Goal: Task Accomplishment & Management: Complete application form

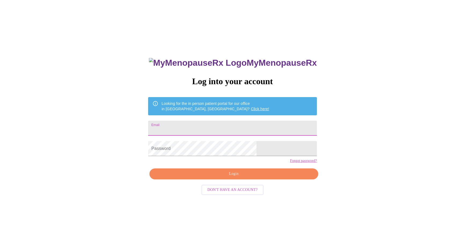
click at [201, 126] on input "Email" at bounding box center [232, 128] width 169 height 15
type input "[EMAIL_ADDRESS][DOMAIN_NAME]"
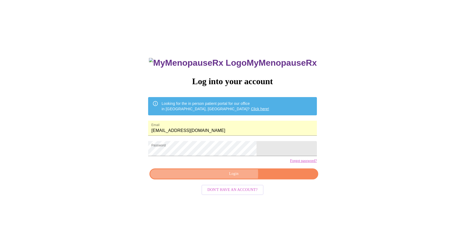
click at [232, 177] on span "Login" at bounding box center [234, 174] width 156 height 7
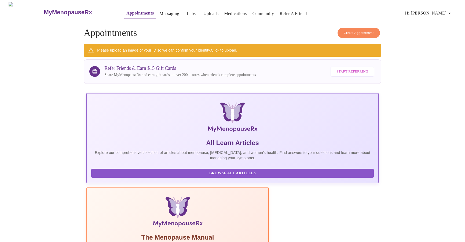
click at [224, 12] on link "Medications" at bounding box center [235, 14] width 23 height 8
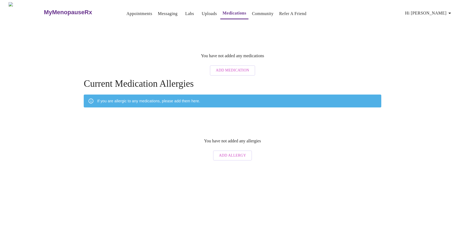
click at [202, 10] on link "Uploads" at bounding box center [209, 14] width 15 height 8
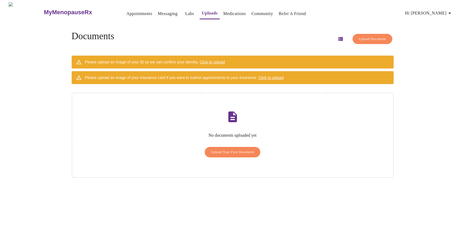
click at [185, 10] on link "Labs" at bounding box center [189, 14] width 9 height 8
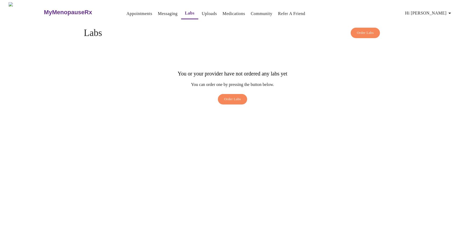
click at [158, 10] on link "Messaging" at bounding box center [168, 14] width 20 height 8
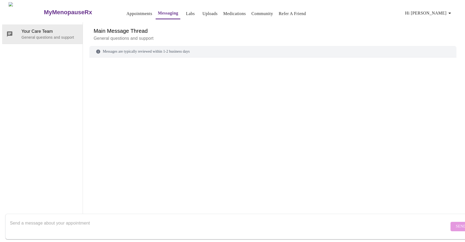
click at [127, 10] on link "Appointments" at bounding box center [139, 14] width 26 height 8
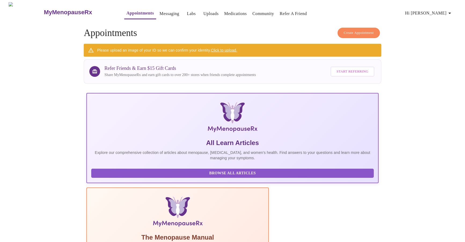
click at [63, 10] on h3 "MyMenopauseRx" at bounding box center [68, 12] width 48 height 7
click at [62, 10] on h3 "MyMenopauseRx" at bounding box center [68, 12] width 48 height 7
click at [232, 49] on link "Click to upload." at bounding box center [224, 50] width 26 height 4
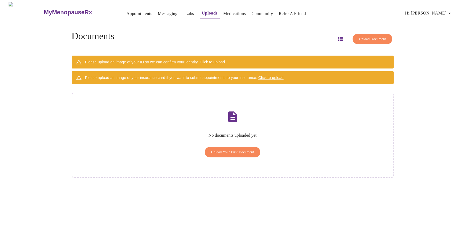
click at [233, 149] on span "Upload Your First Document" at bounding box center [232, 152] width 43 height 6
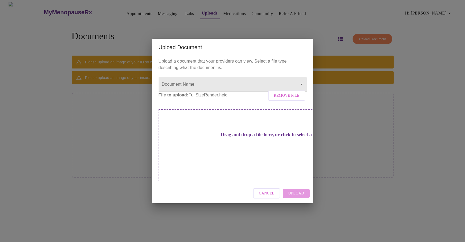
click at [297, 183] on div "Cancel Upload" at bounding box center [232, 193] width 161 height 20
click at [297, 186] on div "Cancel Upload" at bounding box center [232, 193] width 161 height 20
click at [285, 99] on span "Remove File" at bounding box center [287, 95] width 26 height 7
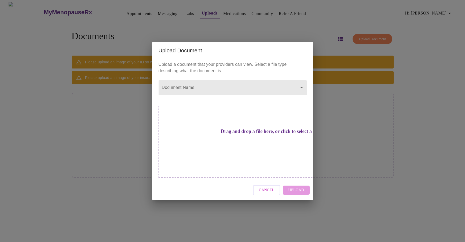
click at [296, 182] on div "Cancel Upload" at bounding box center [232, 190] width 161 height 20
click at [275, 155] on div "Drag and drop a file here, or click to select a file" at bounding box center [270, 142] width 223 height 72
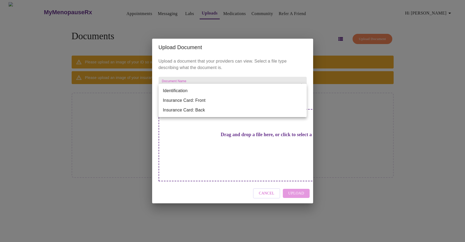
click at [204, 91] on body "MyMenopauseRx Appointments Messaging Labs Uploads Medications Community Refer a…" at bounding box center [232, 123] width 461 height 242
click at [206, 76] on div at bounding box center [232, 121] width 465 height 242
click at [204, 90] on body "MyMenopauseRx Appointments Messaging Labs Uploads Medications Community Refer a…" at bounding box center [232, 123] width 461 height 242
click at [202, 98] on li "Insurance Card: Front" at bounding box center [233, 101] width 148 height 10
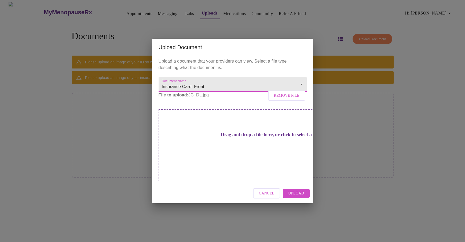
click at [295, 99] on span "Remove File" at bounding box center [287, 95] width 26 height 7
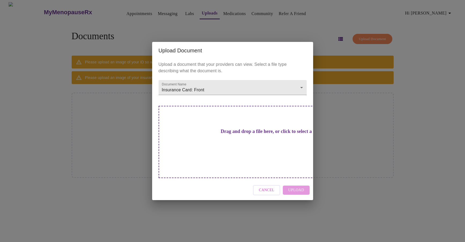
click at [301, 180] on div "Cancel Upload" at bounding box center [232, 190] width 161 height 20
click at [269, 129] on div "Drag and drop a file here, or click to select a file" at bounding box center [270, 142] width 223 height 72
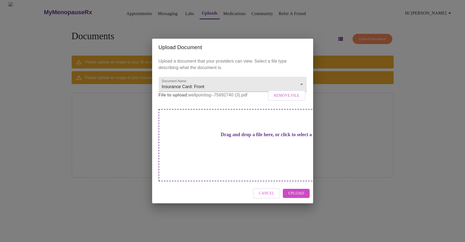
click at [296, 190] on span "Upload" at bounding box center [296, 193] width 16 height 7
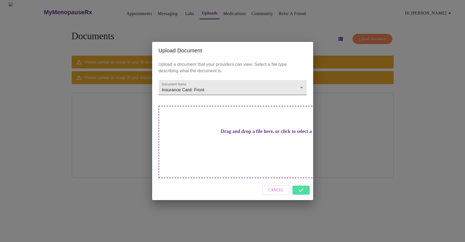
click at [249, 99] on body "MyMenopauseRx Appointments Messaging Labs Uploads Medications Community Refer a…" at bounding box center [232, 123] width 461 height 242
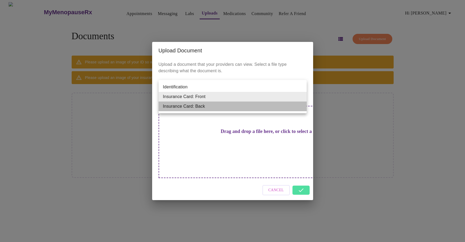
click at [247, 106] on li "Insurance Card: Back" at bounding box center [233, 106] width 148 height 10
type input "Insurance Card: Back"
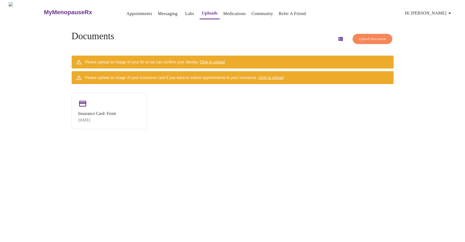
click at [219, 60] on span "Click to upload" at bounding box center [212, 62] width 25 height 4
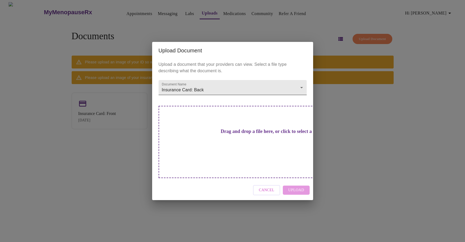
click at [210, 101] on body "MyMenopauseRx Appointments Messaging Labs Uploads Medications Community Refer a…" at bounding box center [232, 123] width 461 height 242
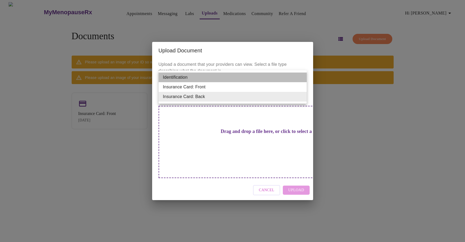
click at [202, 79] on li "Identification" at bounding box center [233, 77] width 148 height 10
type input "Identification"
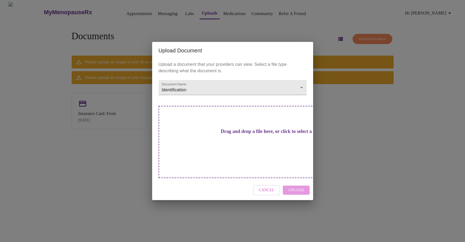
click at [266, 148] on div "Drag and drop a file here, or click to select a file" at bounding box center [270, 142] width 223 height 72
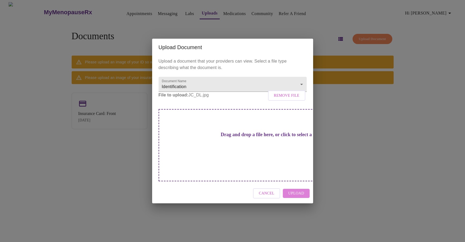
click at [303, 190] on span "Upload" at bounding box center [296, 193] width 16 height 7
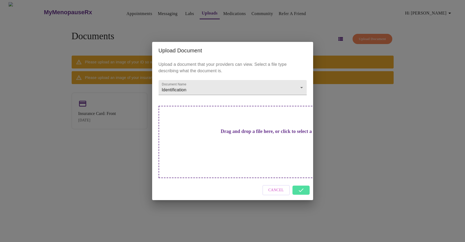
click at [303, 180] on div "Cancel" at bounding box center [232, 190] width 161 height 20
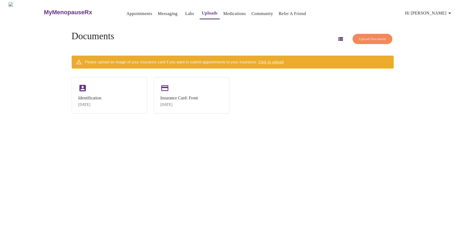
click at [284, 60] on span "Click to upload" at bounding box center [271, 62] width 25 height 4
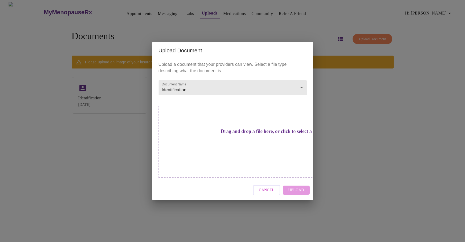
click at [254, 98] on body "MyMenopauseRx Appointments Messaging Labs Uploads Medications Community Refer a…" at bounding box center [232, 123] width 461 height 242
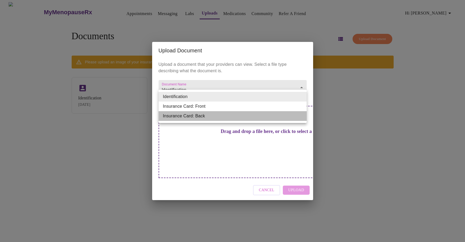
click at [248, 114] on li "Insurance Card: Back" at bounding box center [233, 116] width 148 height 10
type input "Insurance Card: Back"
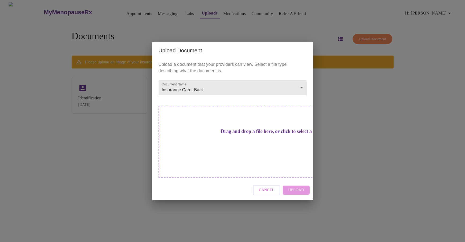
click at [304, 180] on div "Cancel Upload" at bounding box center [232, 190] width 161 height 20
click at [273, 139] on div "Drag and drop a file here, or click to select a file" at bounding box center [270, 142] width 223 height 72
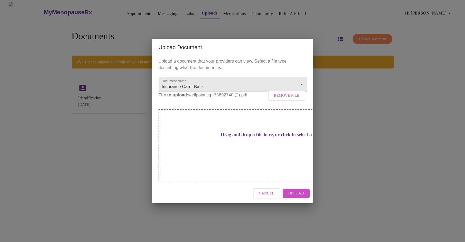
click at [298, 190] on span "Upload" at bounding box center [296, 193] width 16 height 7
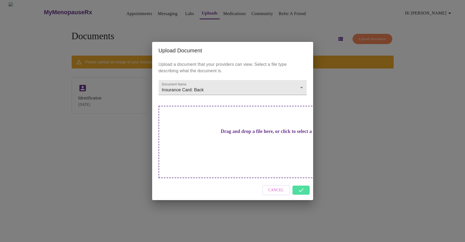
click at [358, 135] on div "Upload Document Upload a document that your providers can view. Select a file t…" at bounding box center [232, 121] width 465 height 242
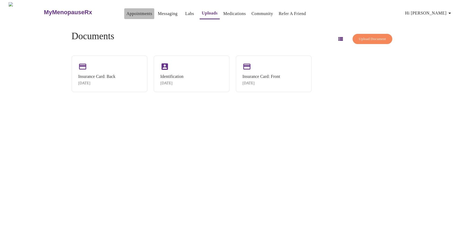
click at [126, 13] on link "Appointments" at bounding box center [139, 14] width 26 height 8
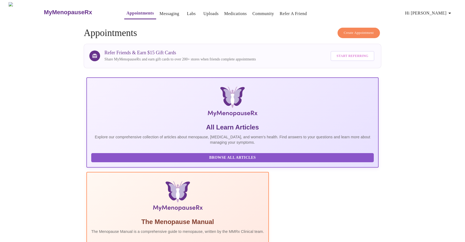
scroll to position [52, 0]
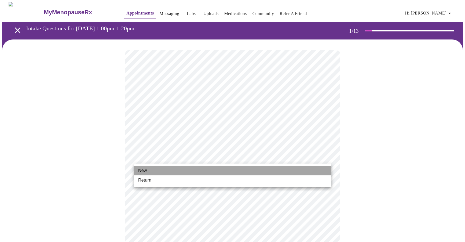
click at [182, 171] on li "New" at bounding box center [233, 171] width 198 height 10
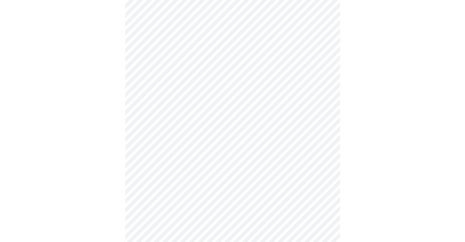
scroll to position [241, 0]
click at [325, 166] on body "MyMenopauseRx Appointments Messaging Labs Uploads Medications Community Refer a…" at bounding box center [232, 2] width 461 height 483
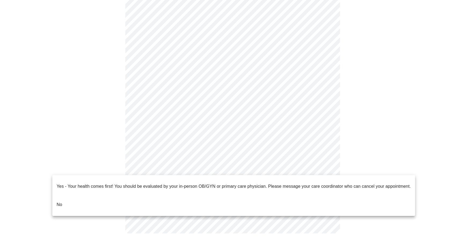
click at [297, 166] on div at bounding box center [232, 121] width 465 height 242
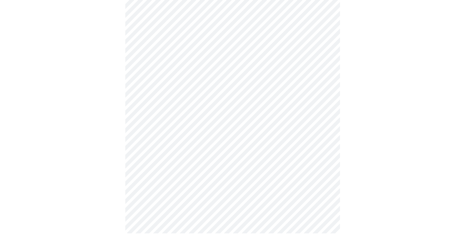
click at [297, 166] on body "MyMenopauseRx Appointments Messaging Labs Uploads Medications Community Refer a…" at bounding box center [232, 2] width 461 height 483
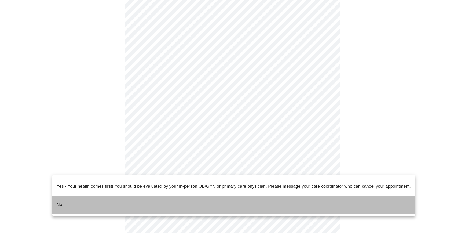
click at [274, 199] on li "No" at bounding box center [233, 204] width 363 height 18
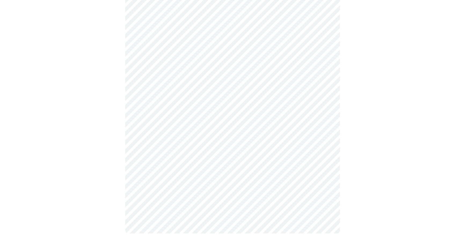
scroll to position [0, 0]
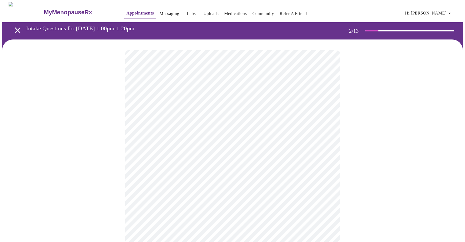
click at [292, 112] on body "MyMenopauseRx Appointments Messaging Labs Uploads Medications Community Refer a…" at bounding box center [232, 163] width 461 height 323
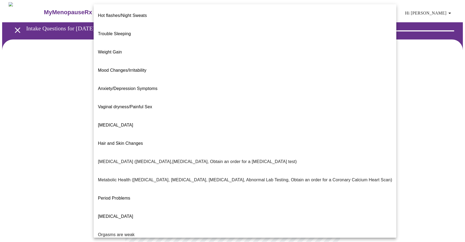
click at [162, 43] on li "Weight Gain" at bounding box center [245, 52] width 303 height 18
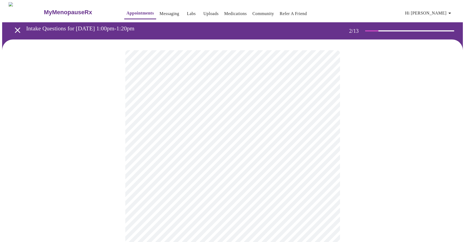
click at [256, 164] on body "MyMenopauseRx Appointments Messaging Labs Uploads Medications Community Refer a…" at bounding box center [232, 161] width 461 height 319
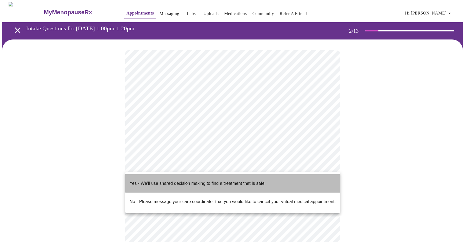
click at [254, 180] on p "Yes - We'll use shared decision making to find a treatment that is safe!" at bounding box center [198, 183] width 136 height 6
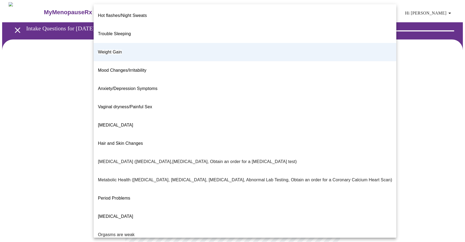
click at [275, 114] on body "MyMenopauseRx Appointments Messaging Labs Uploads Medications Community Refer a…" at bounding box center [232, 160] width 461 height 316
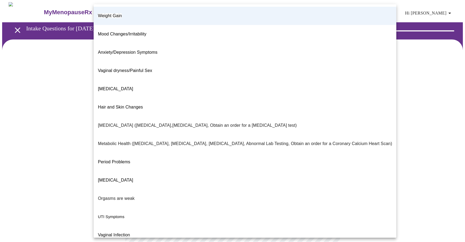
click at [396, 164] on div at bounding box center [232, 121] width 465 height 242
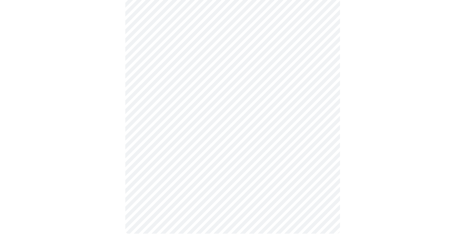
scroll to position [63, 0]
click at [368, 181] on div at bounding box center [232, 110] width 461 height 267
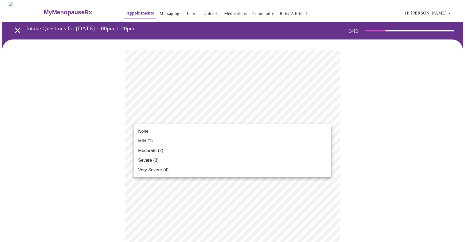
click at [228, 137] on li "Mild (1)" at bounding box center [233, 141] width 198 height 10
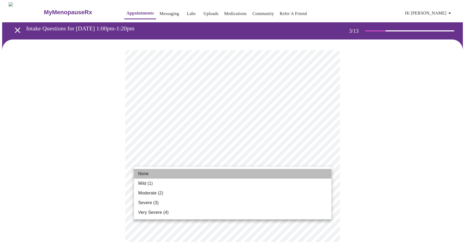
click at [250, 174] on li "None" at bounding box center [233, 174] width 198 height 10
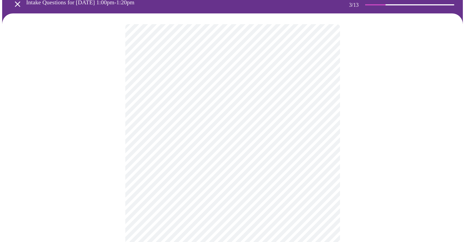
scroll to position [27, 0]
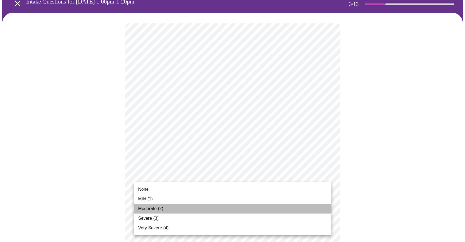
click at [278, 210] on li "Moderate (2)" at bounding box center [233, 209] width 198 height 10
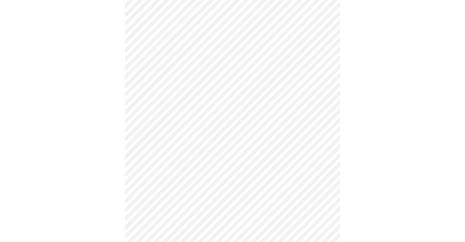
scroll to position [74, 0]
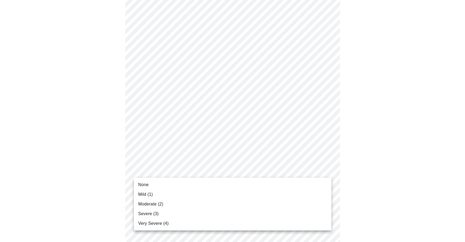
drag, startPoint x: 278, startPoint y: 192, endPoint x: 278, endPoint y: 186, distance: 5.9
click at [278, 186] on ul "None Mild (1) Moderate (2) Severe (3) Very Severe (4)" at bounding box center [233, 204] width 198 height 53
click at [278, 186] on li "None" at bounding box center [233, 185] width 198 height 10
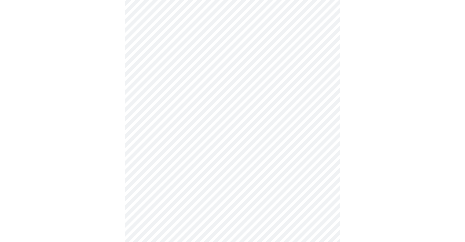
scroll to position [111, 0]
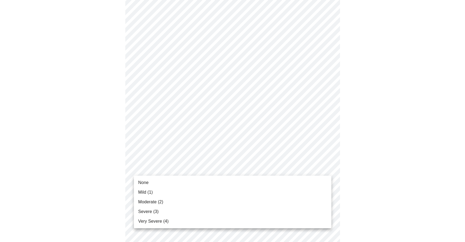
click at [252, 172] on body "MyMenopauseRx Appointments Messaging Labs Uploads Medications Community Refer a…" at bounding box center [232, 233] width 461 height 684
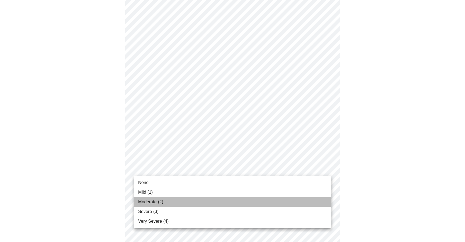
click at [243, 201] on li "Moderate (2)" at bounding box center [233, 202] width 198 height 10
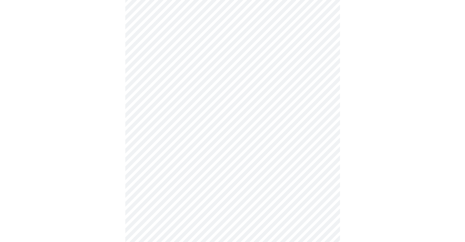
scroll to position [159, 0]
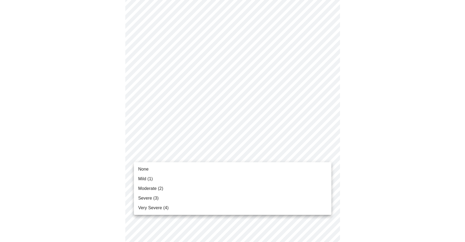
click at [252, 155] on body "MyMenopauseRx Appointments Messaging Labs Uploads Medications Community Refer a…" at bounding box center [232, 181] width 461 height 677
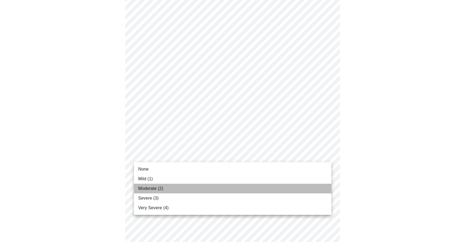
click at [235, 186] on li "Moderate (2)" at bounding box center [233, 189] width 198 height 10
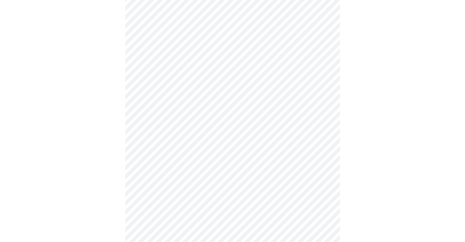
click at [263, 156] on body "MyMenopauseRx Appointments Messaging Labs Uploads Medications Community Refer a…" at bounding box center [232, 177] width 461 height 669
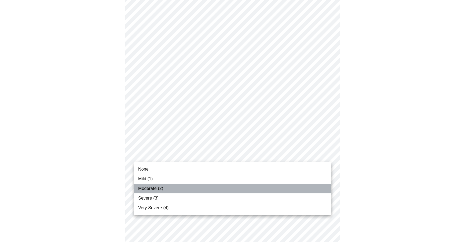
click at [256, 185] on li "Moderate (2)" at bounding box center [233, 189] width 198 height 10
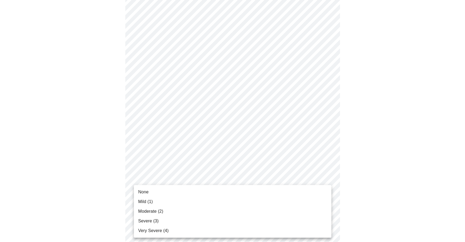
click at [271, 196] on body "MyMenopauseRx Appointments Messaging Labs Uploads Medications Community Refer a…" at bounding box center [232, 177] width 461 height 669
click at [266, 200] on li "Mild (1)" at bounding box center [233, 202] width 198 height 10
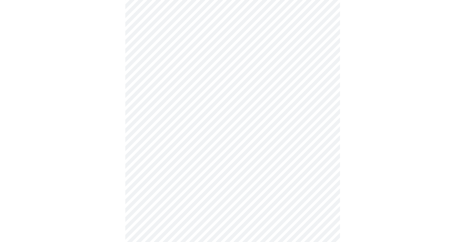
scroll to position [236, 0]
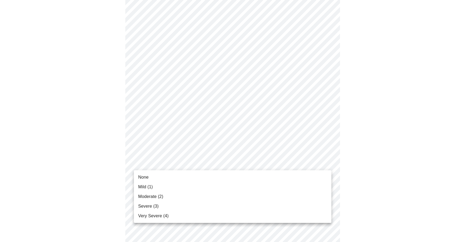
click at [268, 164] on body "MyMenopauseRx Appointments Messaging Labs Uploads Medications Community Refer a…" at bounding box center [232, 97] width 461 height 662
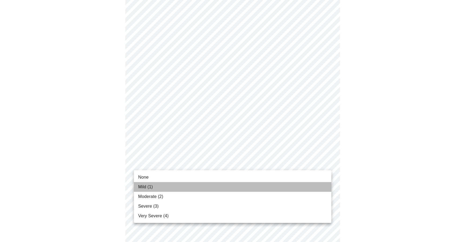
click at [262, 187] on li "Mild (1)" at bounding box center [233, 187] width 198 height 10
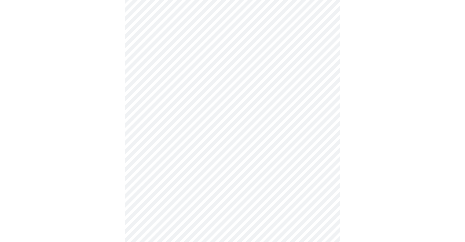
scroll to position [303, 0]
click at [269, 143] on body "MyMenopauseRx Appointments Messaging Labs Uploads Medications Community Refer a…" at bounding box center [232, 26] width 461 height 654
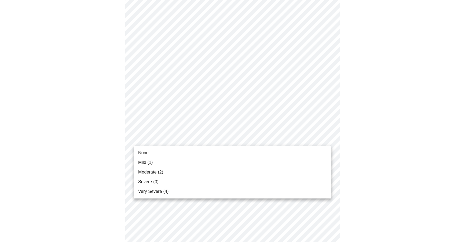
click at [265, 156] on li "None" at bounding box center [233, 153] width 198 height 10
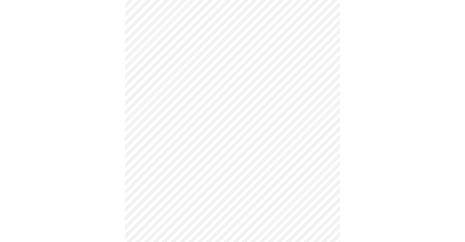
scroll to position [334, 0]
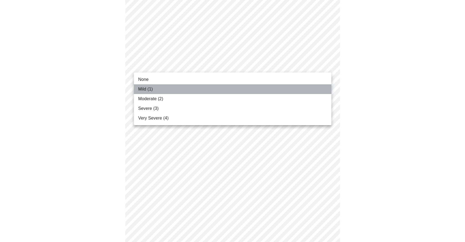
click at [260, 89] on li "Mild (1)" at bounding box center [233, 89] width 198 height 10
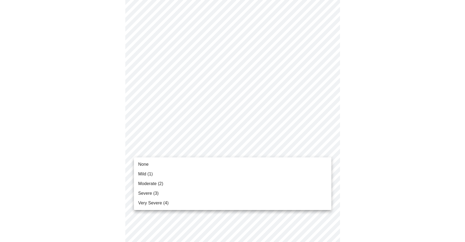
click at [239, 189] on li "Severe (3)" at bounding box center [233, 193] width 198 height 10
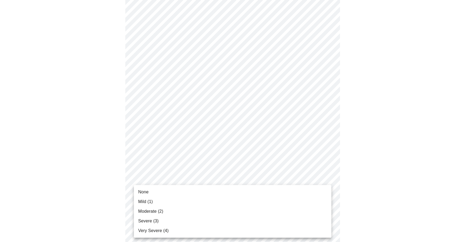
click at [248, 218] on li "Severe (3)" at bounding box center [233, 221] width 198 height 10
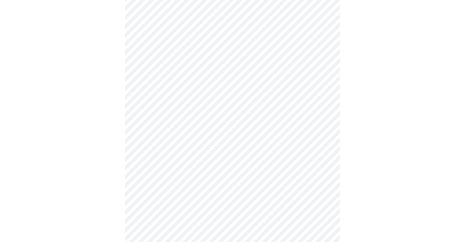
scroll to position [176, 0]
click at [226, 144] on body "MyMenopauseRx Appointments Messaging Labs Uploads Medications Community Refer a…" at bounding box center [232, 87] width 461 height 520
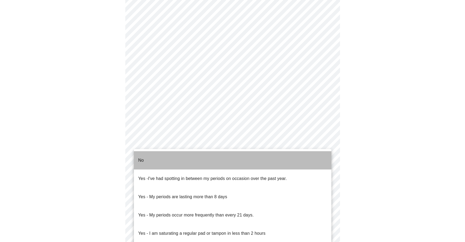
click at [219, 155] on li "No" at bounding box center [233, 160] width 198 height 18
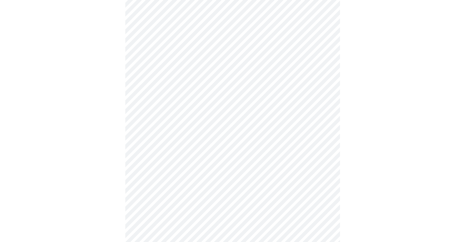
scroll to position [203, 0]
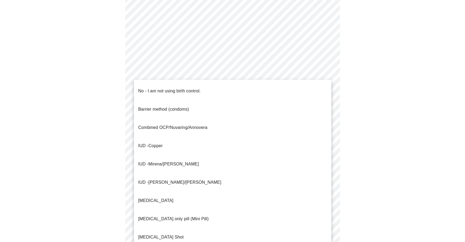
click at [223, 148] on body "MyMenopauseRx Appointments Messaging Labs Uploads Medications Community Refer a…" at bounding box center [232, 57] width 461 height 517
click at [216, 86] on li "No - I am not using birth control." at bounding box center [233, 91] width 198 height 18
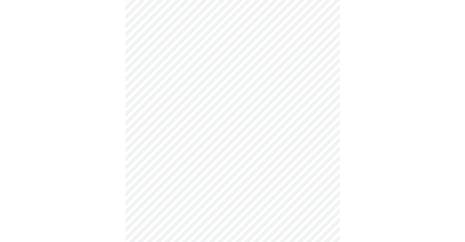
scroll to position [223, 0]
click at [239, 169] on body "MyMenopauseRx Appointments Messaging Labs Uploads Medications Community Refer a…" at bounding box center [232, 35] width 461 height 513
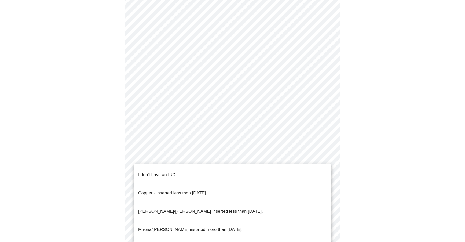
click at [230, 169] on li "I don't have an IUD." at bounding box center [233, 175] width 198 height 18
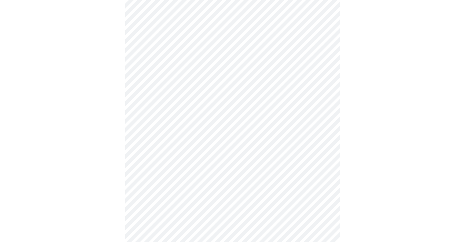
scroll to position [268, 0]
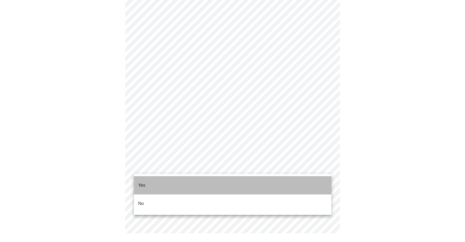
click at [204, 179] on li "Yes" at bounding box center [233, 185] width 198 height 18
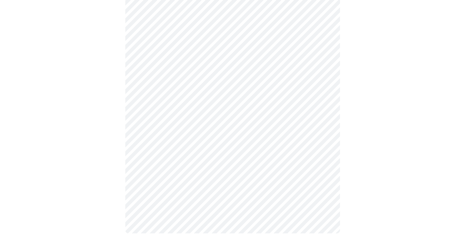
scroll to position [0, 0]
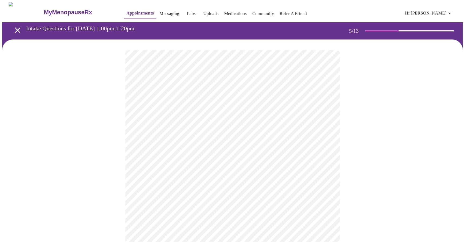
click at [263, 141] on body "MyMenopauseRx Appointments Messaging Labs Uploads Medications Community Refer a…" at bounding box center [232, 219] width 461 height 435
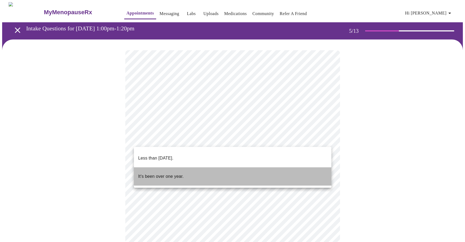
click at [252, 167] on li "It's been over one year." at bounding box center [233, 176] width 198 height 18
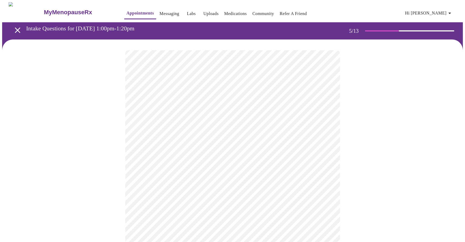
click at [262, 187] on body "MyMenopauseRx Appointments Messaging Labs Uploads Medications Community Refer a…" at bounding box center [232, 218] width 461 height 432
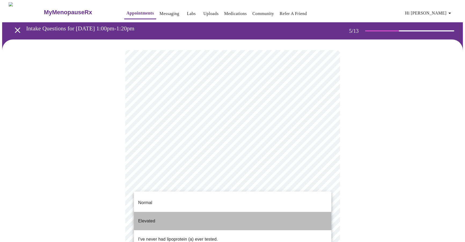
click at [251, 214] on li "Elevated" at bounding box center [233, 221] width 198 height 18
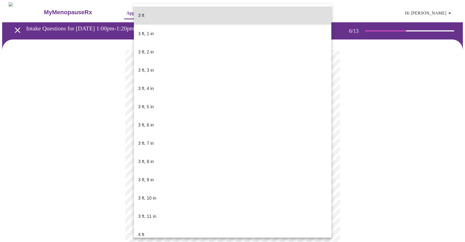
click at [165, 152] on body "MyMenopauseRx Appointments Messaging Labs Uploads Medications Community Refer a…" at bounding box center [232, 145] width 461 height 287
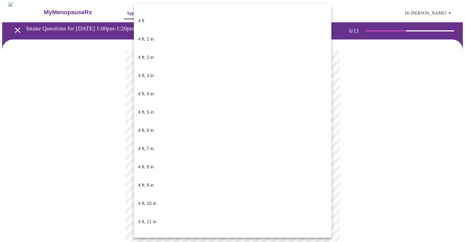
scroll to position [213, 0]
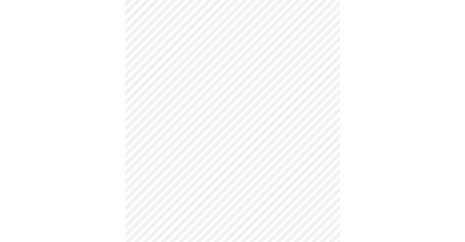
scroll to position [1371, 0]
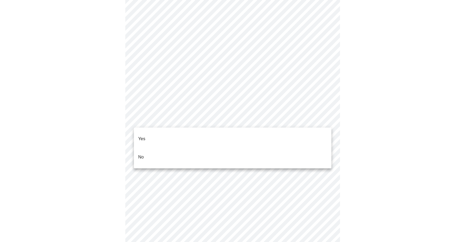
click at [235, 148] on li "No" at bounding box center [233, 157] width 198 height 18
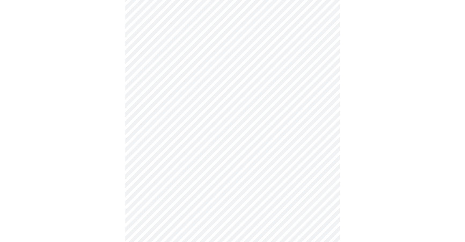
scroll to position [279, 0]
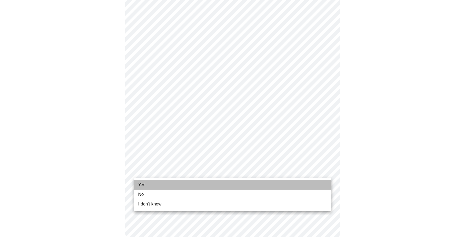
click at [175, 182] on li "Yes" at bounding box center [233, 185] width 198 height 10
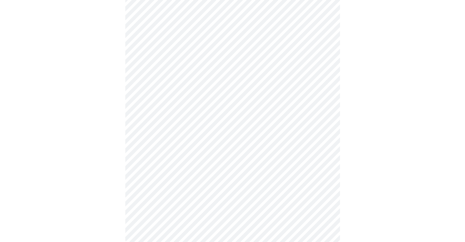
scroll to position [275, 0]
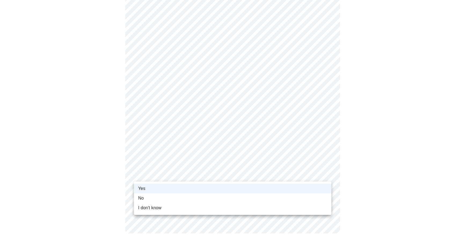
click at [206, 188] on li "Yes" at bounding box center [233, 189] width 198 height 10
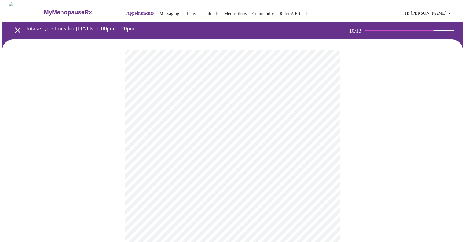
scroll to position [0, 0]
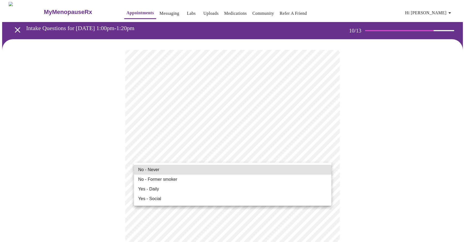
click at [200, 182] on li "No - Former smoker" at bounding box center [233, 180] width 198 height 10
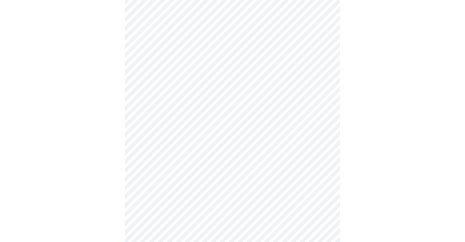
scroll to position [368, 0]
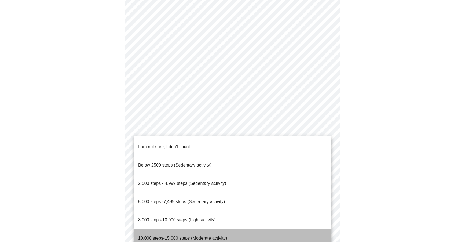
click at [225, 235] on p "10,000 steps-15,000 steps (Moderate activity)" at bounding box center [182, 238] width 89 height 6
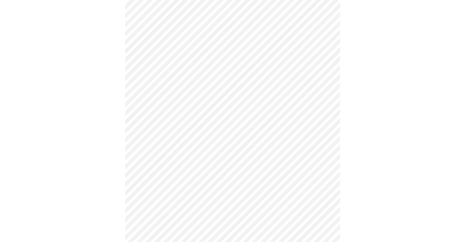
scroll to position [405, 0]
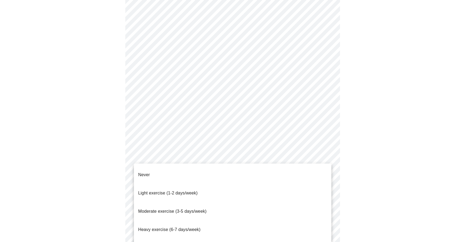
click at [239, 202] on li "Moderate exercise (3-5 days/week)" at bounding box center [233, 211] width 198 height 18
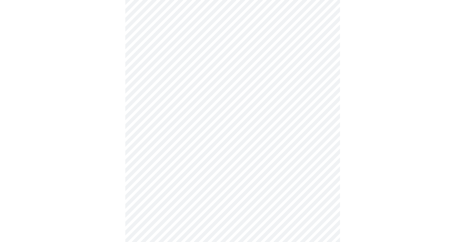
scroll to position [447, 0]
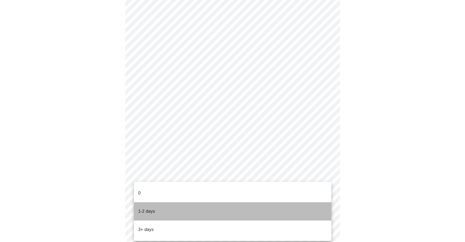
click at [245, 205] on li "1-2 days" at bounding box center [233, 211] width 198 height 18
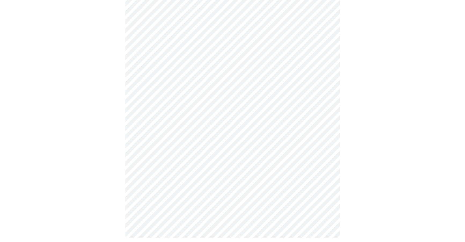
scroll to position [452, 0]
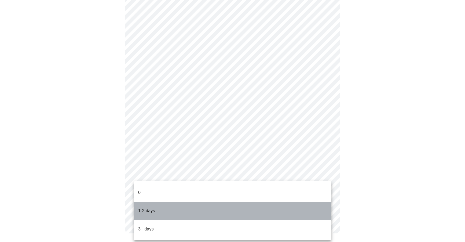
click at [248, 202] on li "1-2 days" at bounding box center [233, 211] width 198 height 18
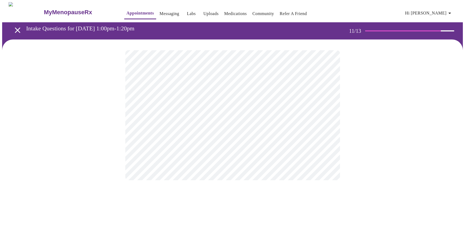
scroll to position [0, 0]
click at [241, 112] on body "MyMenopauseRx Appointments Messaging Labs Uploads Medications Community Refer a…" at bounding box center [232, 91] width 461 height 179
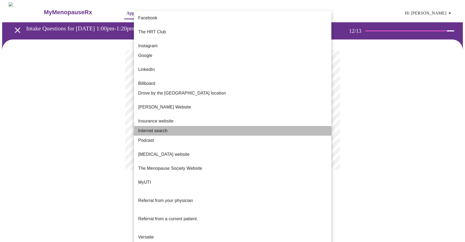
click at [239, 126] on li "Internet search" at bounding box center [233, 131] width 198 height 10
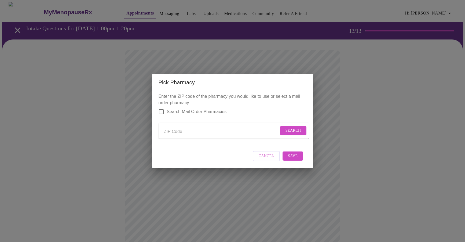
click at [186, 131] on input "Send a message to your care team" at bounding box center [221, 131] width 115 height 9
type input "44011"
click at [294, 128] on span "Search" at bounding box center [294, 130] width 16 height 7
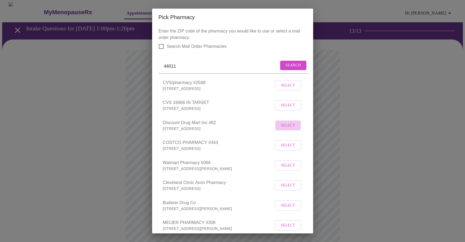
click at [287, 129] on span "Select" at bounding box center [288, 125] width 14 height 7
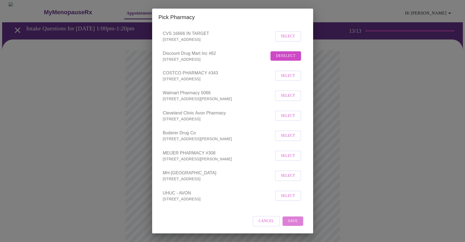
click at [296, 222] on span "Save" at bounding box center [293, 221] width 10 height 7
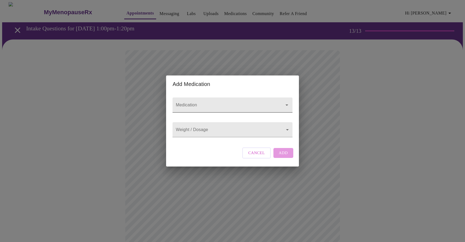
click at [207, 103] on input "Medication" at bounding box center [225, 108] width 100 height 10
click at [192, 103] on input "[MEDICAL_DATA], [MEDICAL_DATA]," at bounding box center [225, 108] width 100 height 10
type input "S"
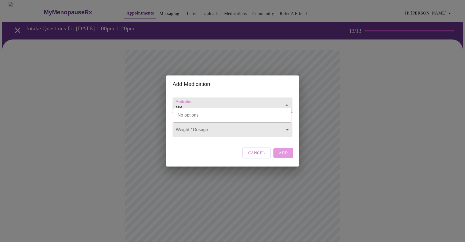
type input "G"
type input "Compund semiglutide"
click at [197, 129] on body "MyMenopauseRx Appointments Messaging Labs Uploads Medications Community Refer a…" at bounding box center [232, 204] width 461 height 404
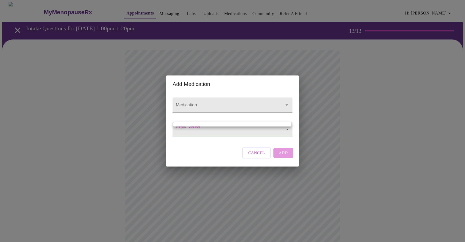
click at [194, 125] on ul at bounding box center [232, 124] width 118 height 4
click at [193, 131] on div at bounding box center [232, 121] width 465 height 242
click at [193, 131] on body "MyMenopauseRx Appointments Messaging Labs Uploads Medications Community Refer a…" at bounding box center [232, 204] width 461 height 404
click at [207, 150] on div at bounding box center [232, 121] width 465 height 242
click at [204, 97] on div at bounding box center [233, 104] width 120 height 15
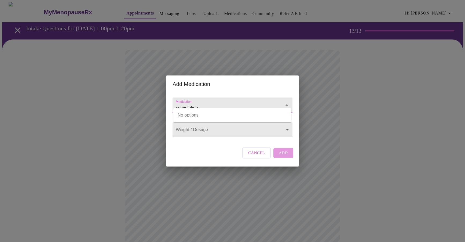
type input "semiglutide"
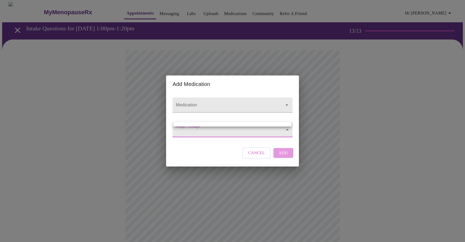
click at [246, 134] on body "MyMenopauseRx Appointments Messaging Labs Uploads Medications Community Refer a…" at bounding box center [232, 204] width 461 height 404
click at [284, 159] on div at bounding box center [232, 121] width 465 height 242
click at [261, 156] on span "Cancel" at bounding box center [256, 152] width 17 height 7
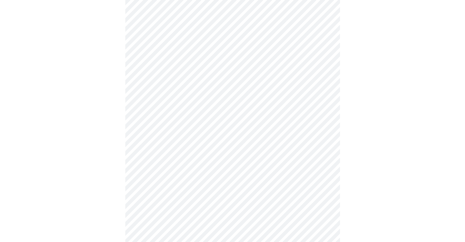
scroll to position [162, 0]
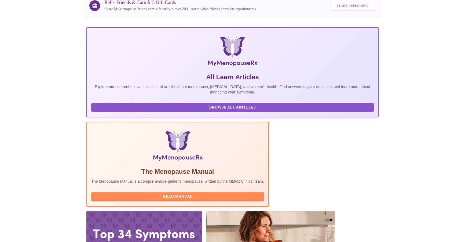
scroll to position [52, 0]
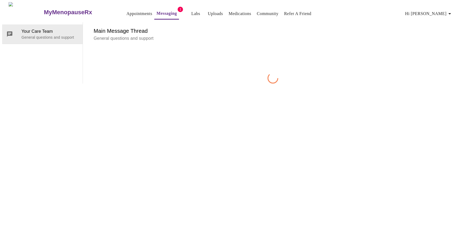
scroll to position [20, 0]
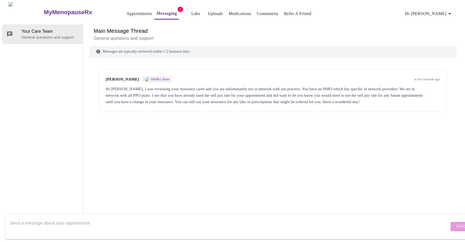
click at [181, 221] on textarea "Send a message about your appointment" at bounding box center [229, 226] width 439 height 17
type textarea "Okay thank you!"
click at [456, 223] on span "Send" at bounding box center [461, 226] width 10 height 7
